Goal: Transaction & Acquisition: Purchase product/service

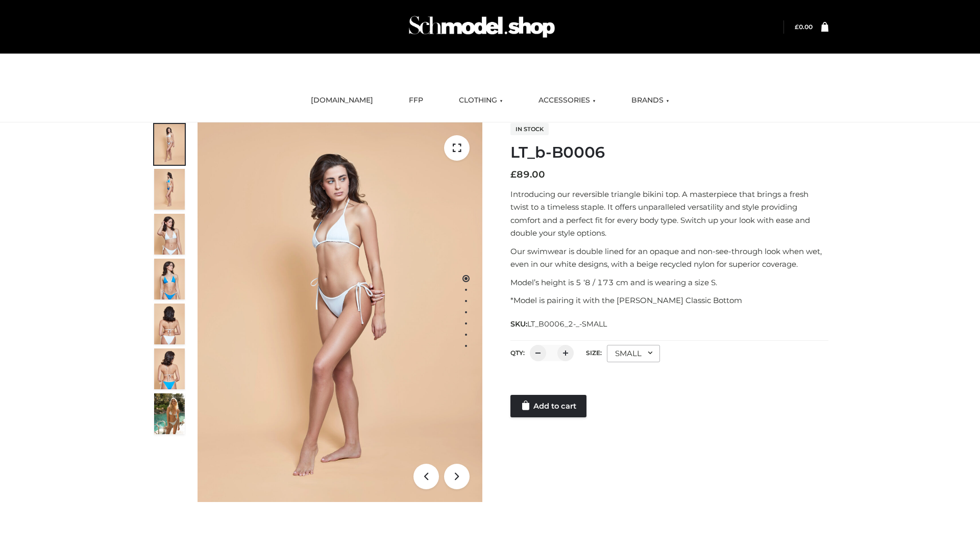
click at [549, 406] on link "Add to cart" at bounding box center [549, 406] width 76 height 22
